Goal: Connect with others: Participate in discussion

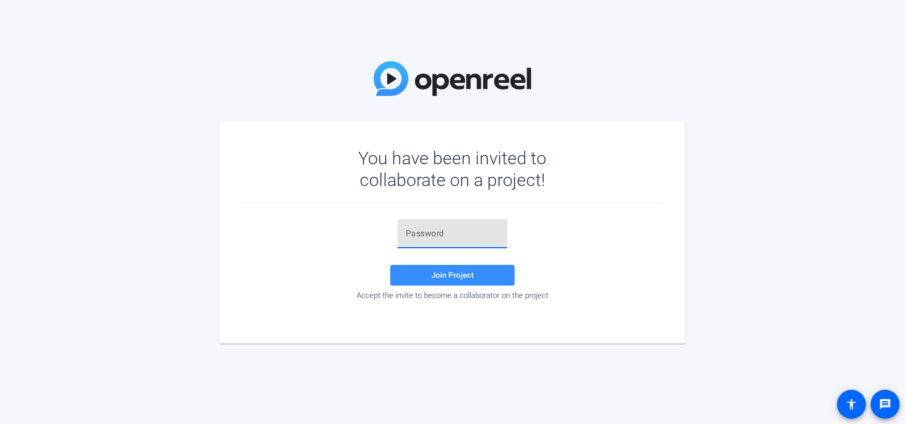
click at [456, 231] on input "text" at bounding box center [452, 234] width 93 height 12
paste input "boB9s~"
click at [407, 231] on input "boB9s~" at bounding box center [452, 234] width 93 height 12
type input "boB9s~"
click at [443, 269] on span at bounding box center [452, 275] width 124 height 25
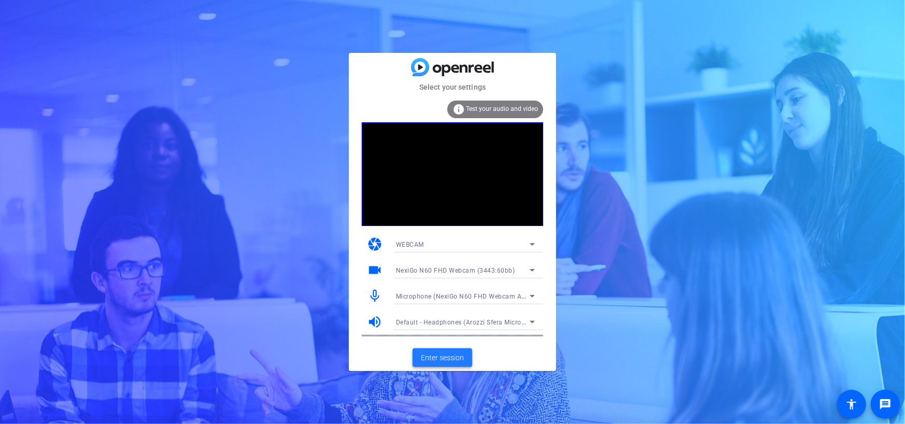
click at [444, 356] on span "Enter session" at bounding box center [442, 358] width 43 height 11
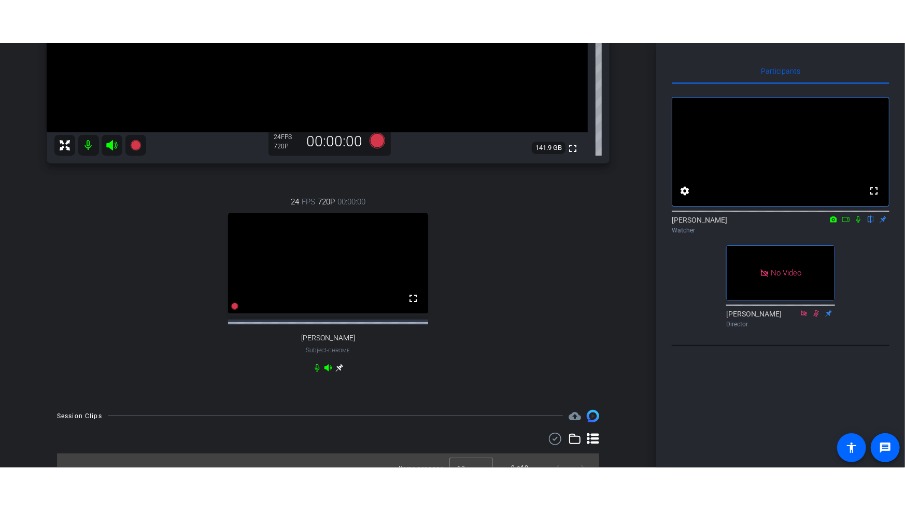
scroll to position [311, 0]
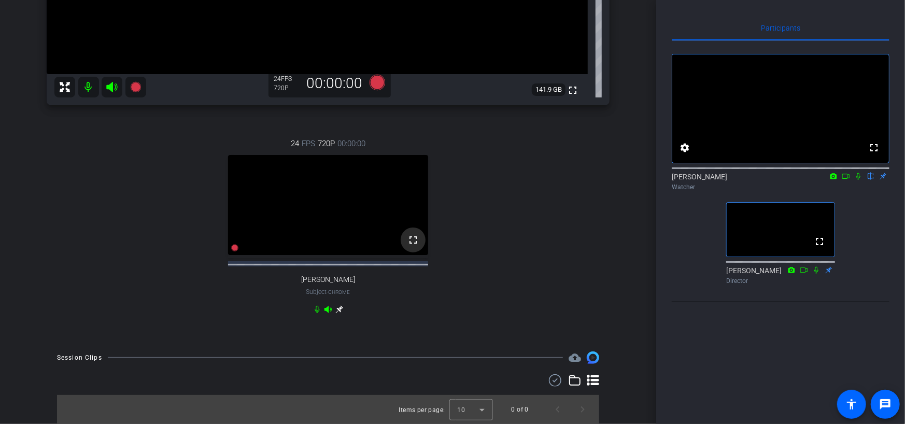
click at [409, 244] on mat-icon "fullscreen" at bounding box center [413, 240] width 12 height 12
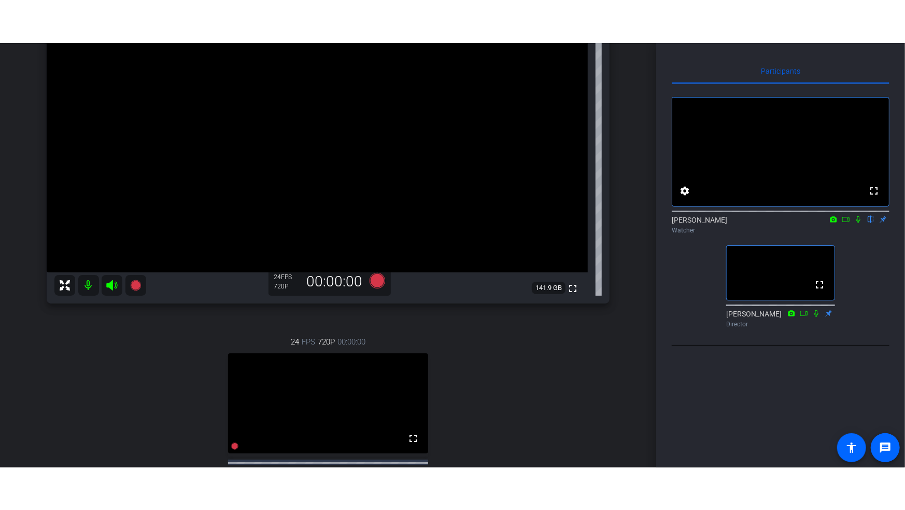
scroll to position [160, 0]
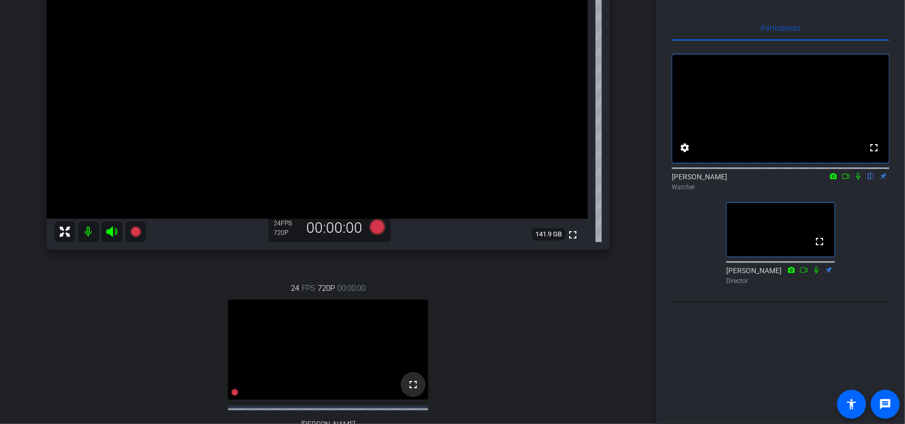
click at [414, 391] on mat-icon "fullscreen" at bounding box center [413, 385] width 12 height 12
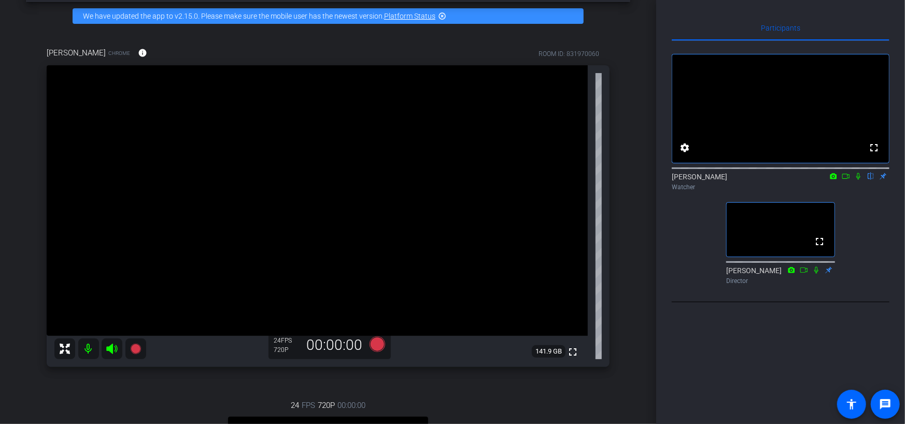
scroll to position [0, 0]
